Goal: Book appointment/travel/reservation

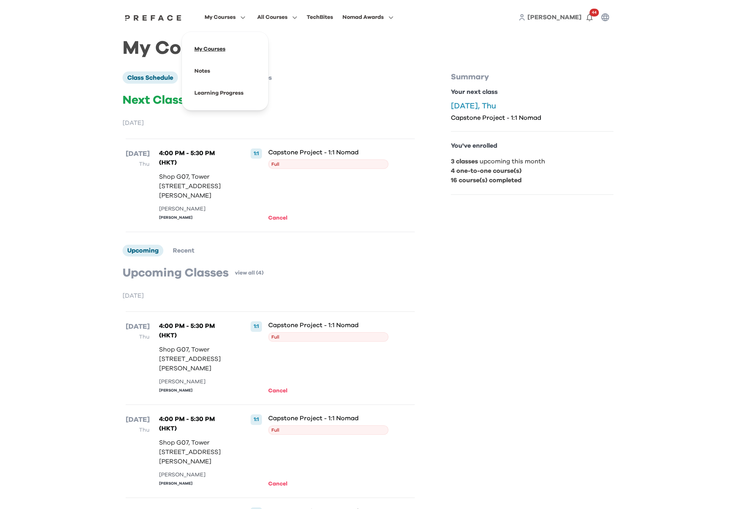
click at [211, 46] on span at bounding box center [225, 49] width 74 height 22
click at [259, 73] on span at bounding box center [277, 71] width 74 height 22
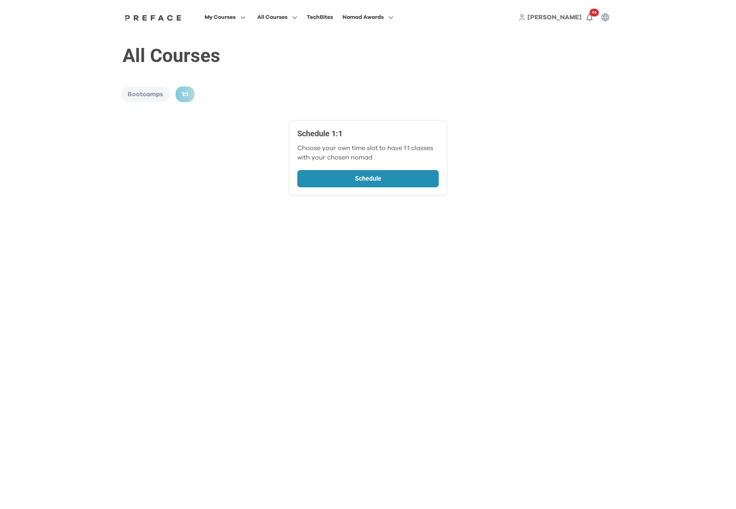
click at [348, 178] on p "Schedule" at bounding box center [368, 178] width 99 height 9
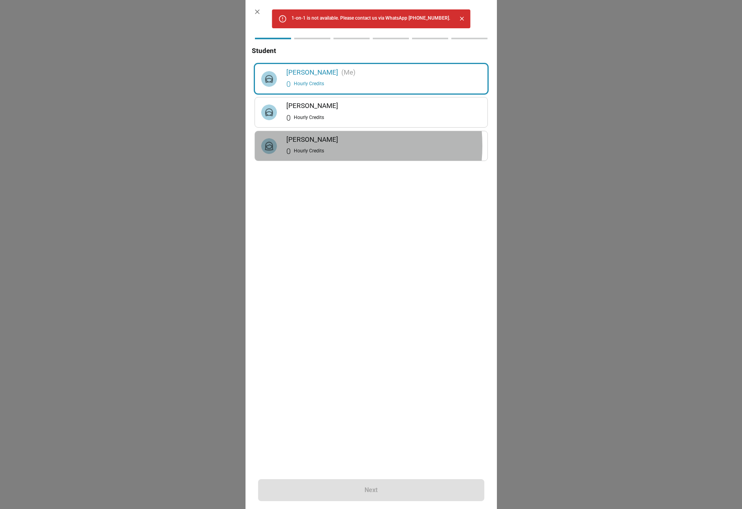
click at [311, 146] on div "0 Hourly Credits" at bounding box center [383, 151] width 195 height 13
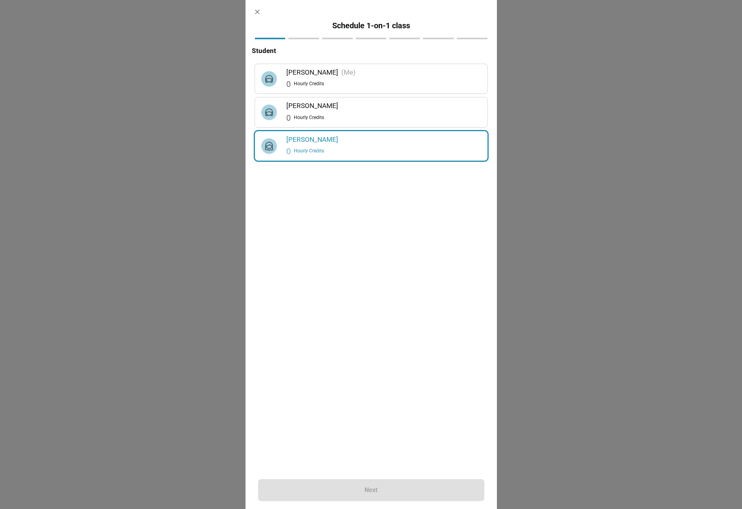
click at [379, 484] on div "Next" at bounding box center [371, 490] width 226 height 22
click at [260, 9] on icon "button" at bounding box center [257, 12] width 8 height 8
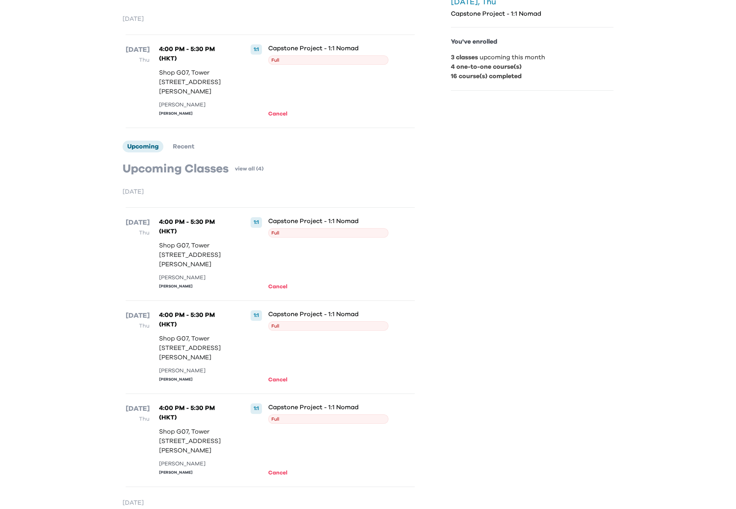
scroll to position [118, 0]
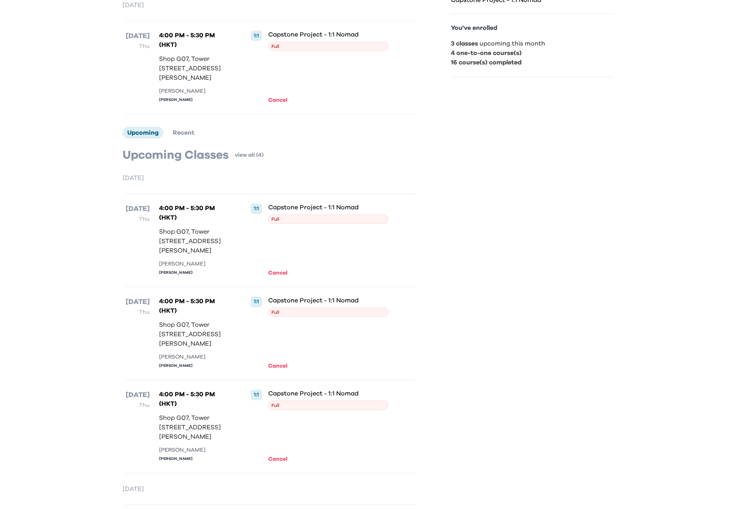
click at [282, 224] on span "Full" at bounding box center [328, 218] width 121 height 9
click at [174, 276] on div "Jeremy Lo" at bounding box center [195, 273] width 72 height 6
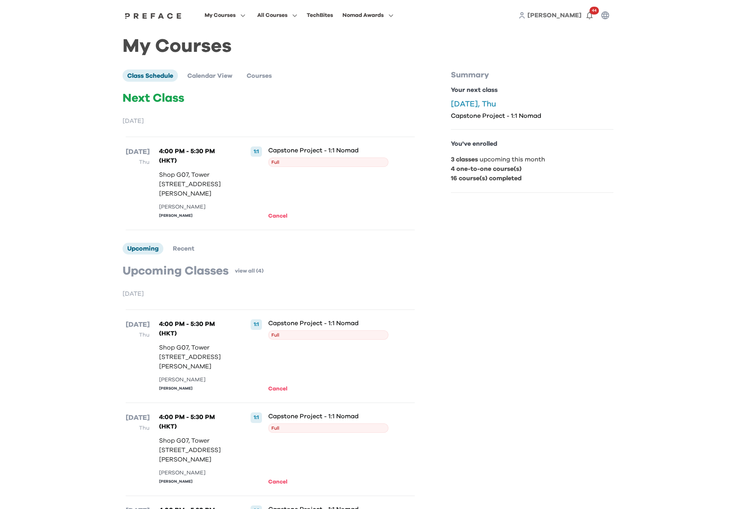
scroll to position [0, 0]
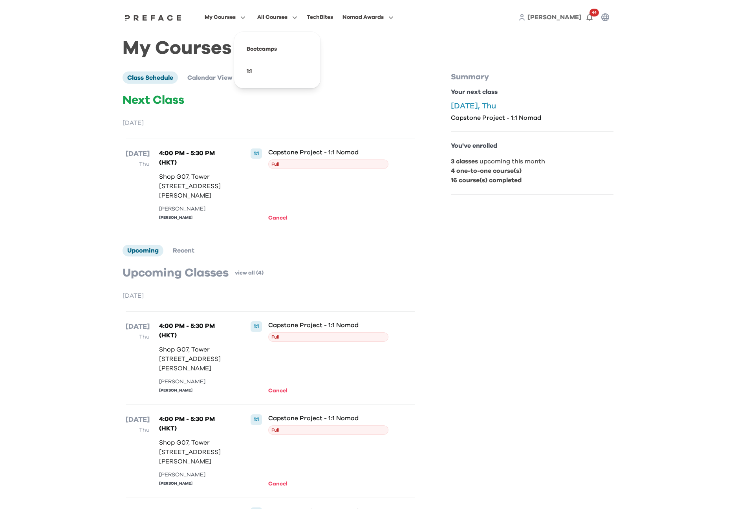
click at [273, 18] on span "All Courses" at bounding box center [272, 17] width 30 height 9
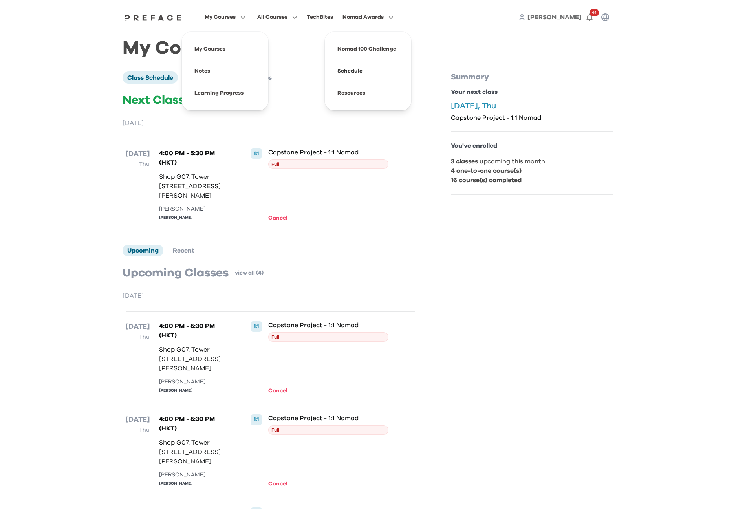
click at [358, 71] on span at bounding box center [368, 71] width 74 height 22
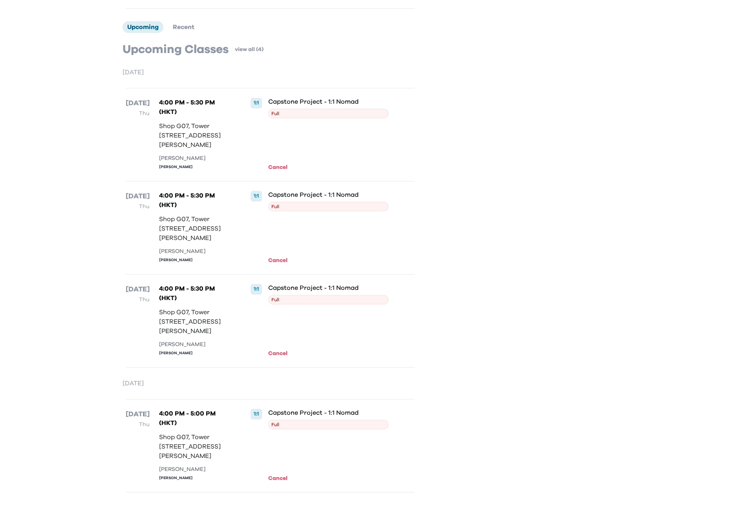
scroll to position [318, 0]
drag, startPoint x: 368, startPoint y: 334, endPoint x: 600, endPoint y: 56, distance: 361.7
click at [620, 189] on div "My Courses All Courses TechBites Nomad Awards Nicole 44 My Courses Class Schedu…" at bounding box center [368, 143] width 736 height 733
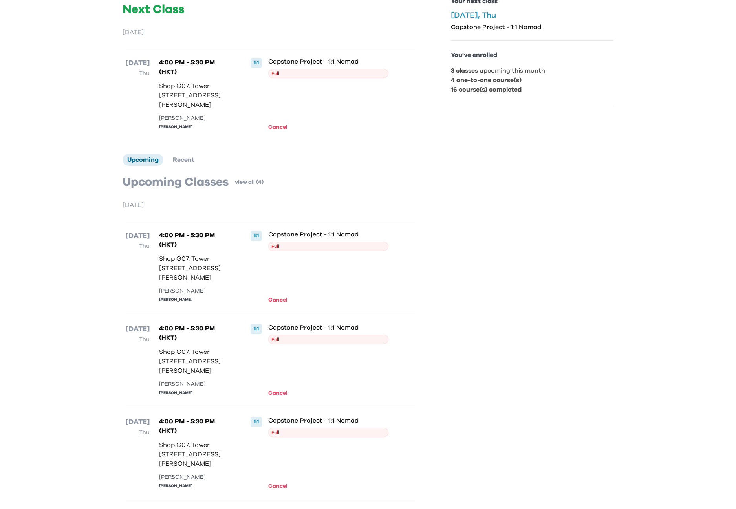
scroll to position [196, 0]
